Goal: Find specific page/section: Find specific page/section

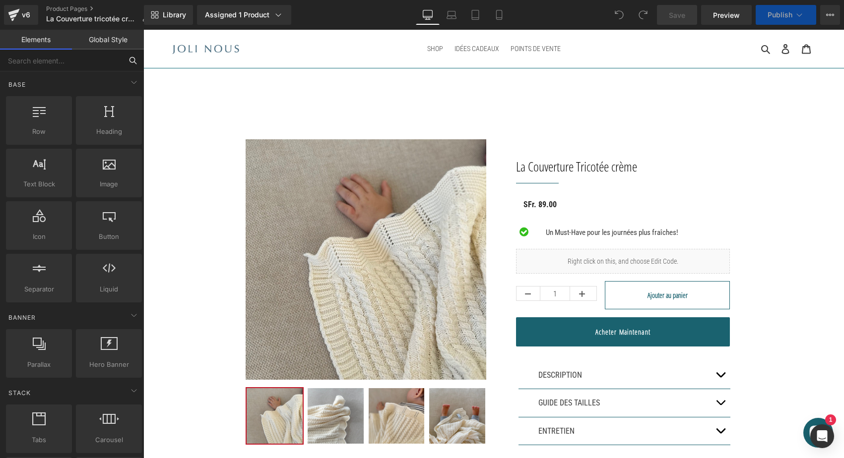
click at [82, 64] on input "text" at bounding box center [61, 61] width 122 height 22
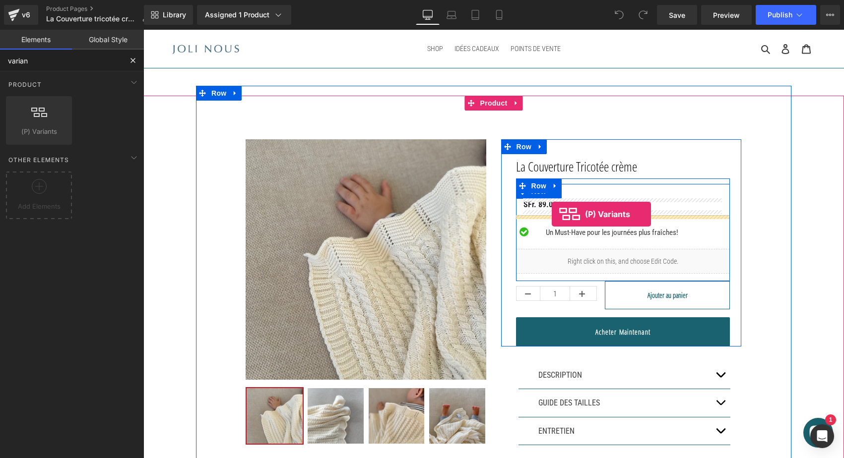
drag, startPoint x: 186, startPoint y: 152, endPoint x: 552, endPoint y: 214, distance: 371.4
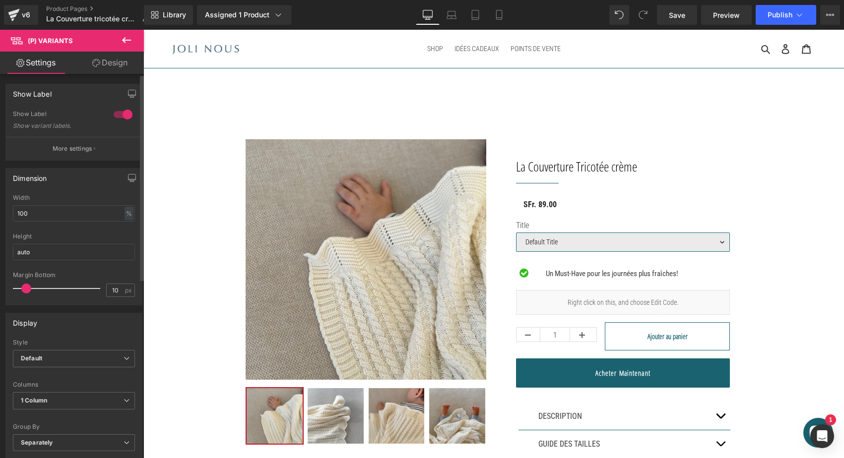
click at [125, 118] on div at bounding box center [123, 115] width 24 height 16
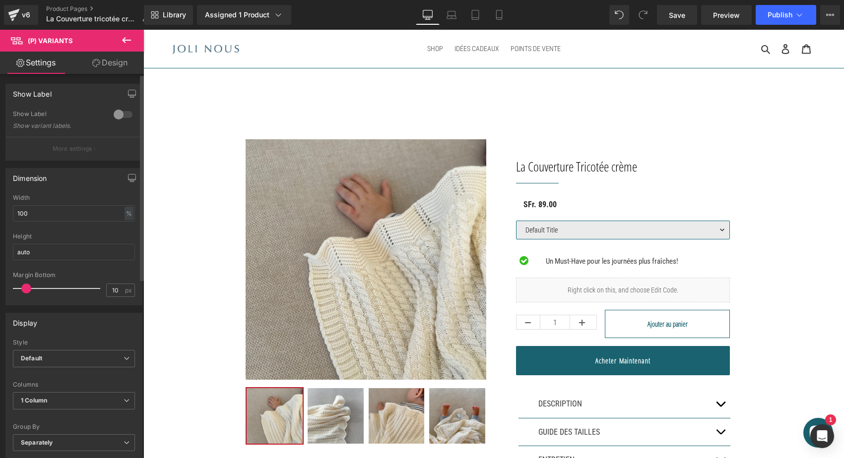
click at [125, 118] on div at bounding box center [123, 115] width 24 height 16
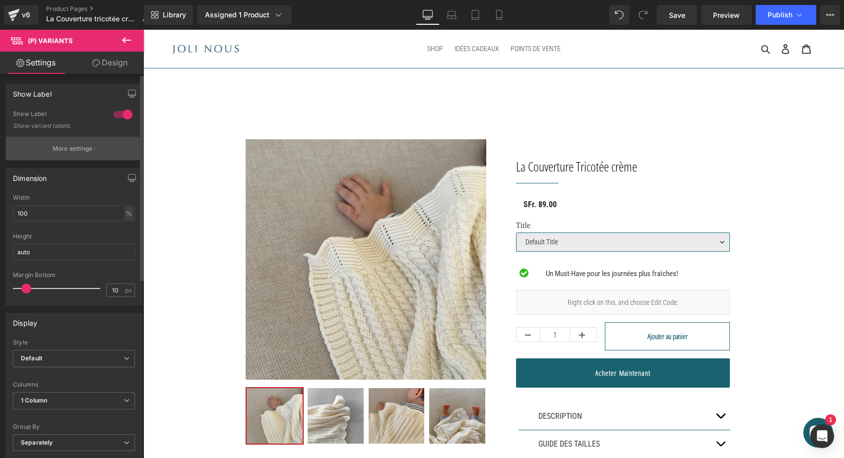
click at [65, 153] on button "More settings" at bounding box center [74, 148] width 136 height 23
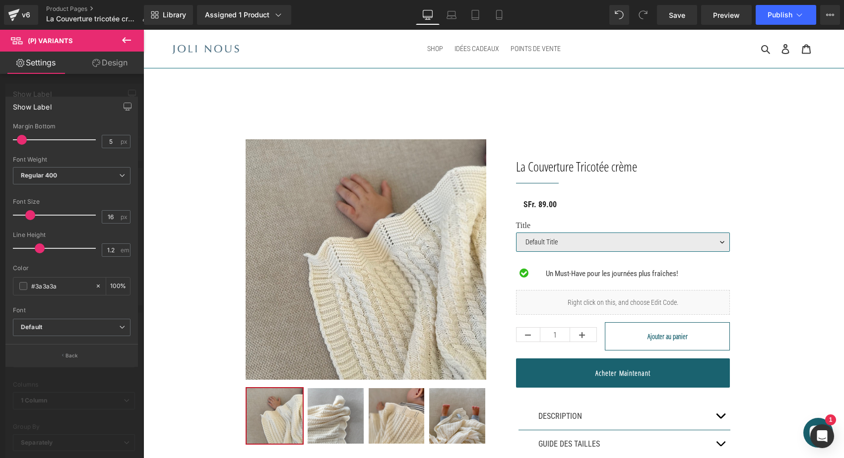
click at [131, 80] on div at bounding box center [72, 247] width 144 height 434
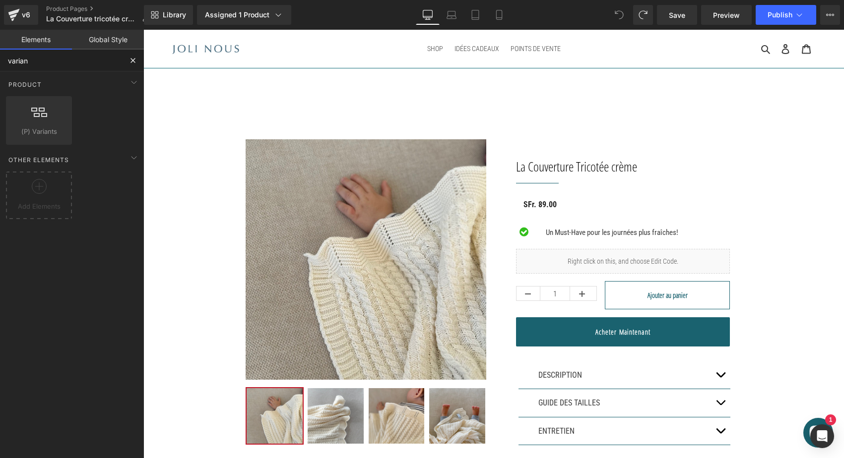
click at [116, 60] on input "varian" at bounding box center [61, 61] width 122 height 22
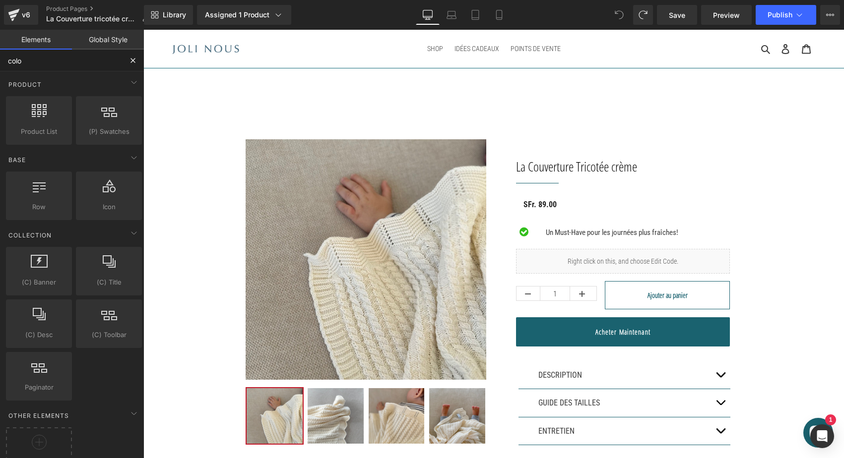
type input "color"
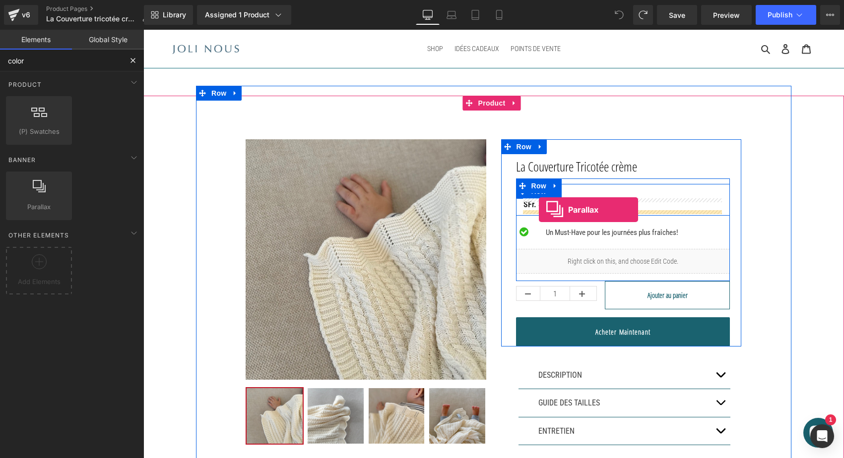
drag, startPoint x: 187, startPoint y: 230, endPoint x: 539, endPoint y: 210, distance: 352.4
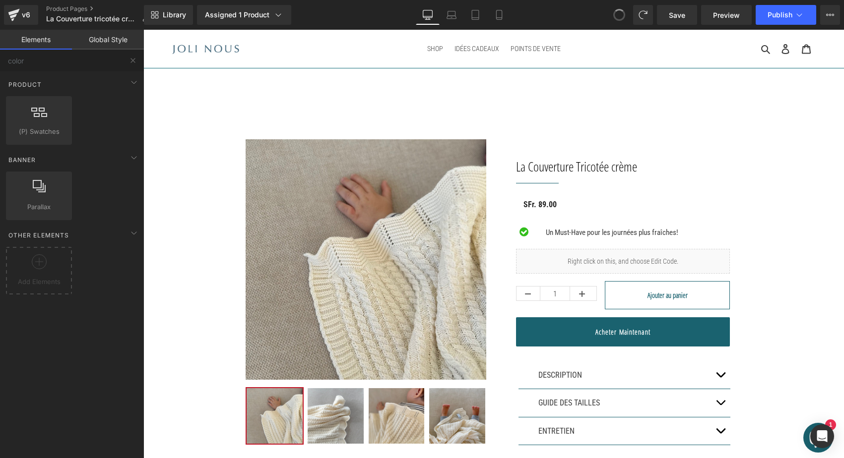
scroll to position [1081, 697]
click at [17, 11] on icon at bounding box center [13, 12] width 11 height 6
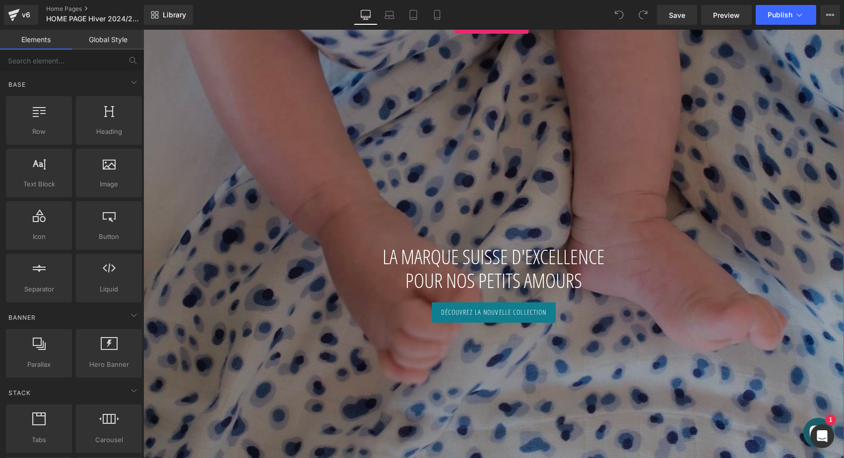
scroll to position [51, 0]
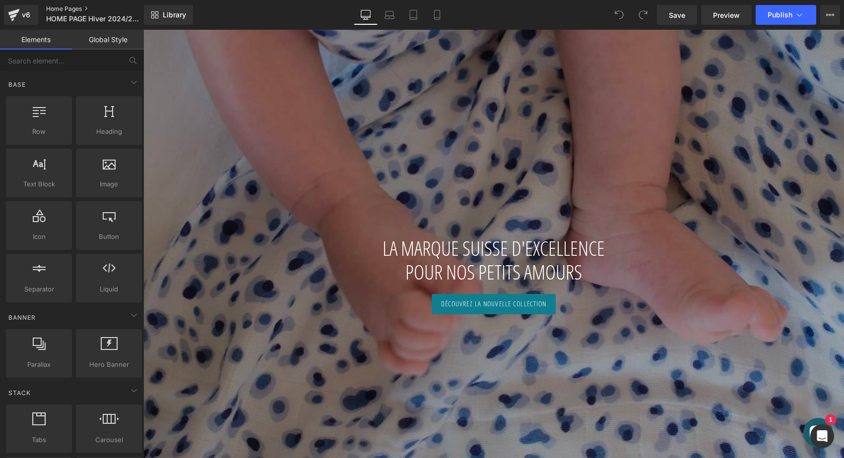
click at [63, 10] on link "Home Pages" at bounding box center [103, 9] width 114 height 8
